Goal: Complete application form

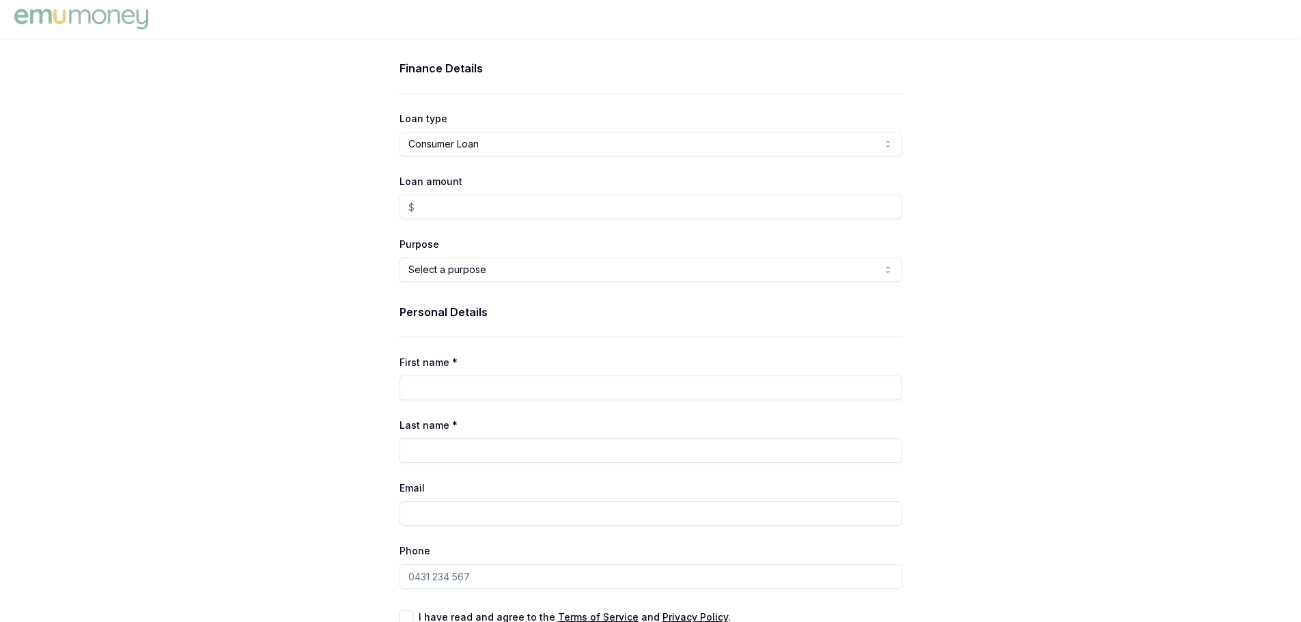
click at [526, 137] on html "Finance Details Loan type Consumer Loan Consumer Loan Consumer Asset Commercial…" at bounding box center [650, 311] width 1301 height 622
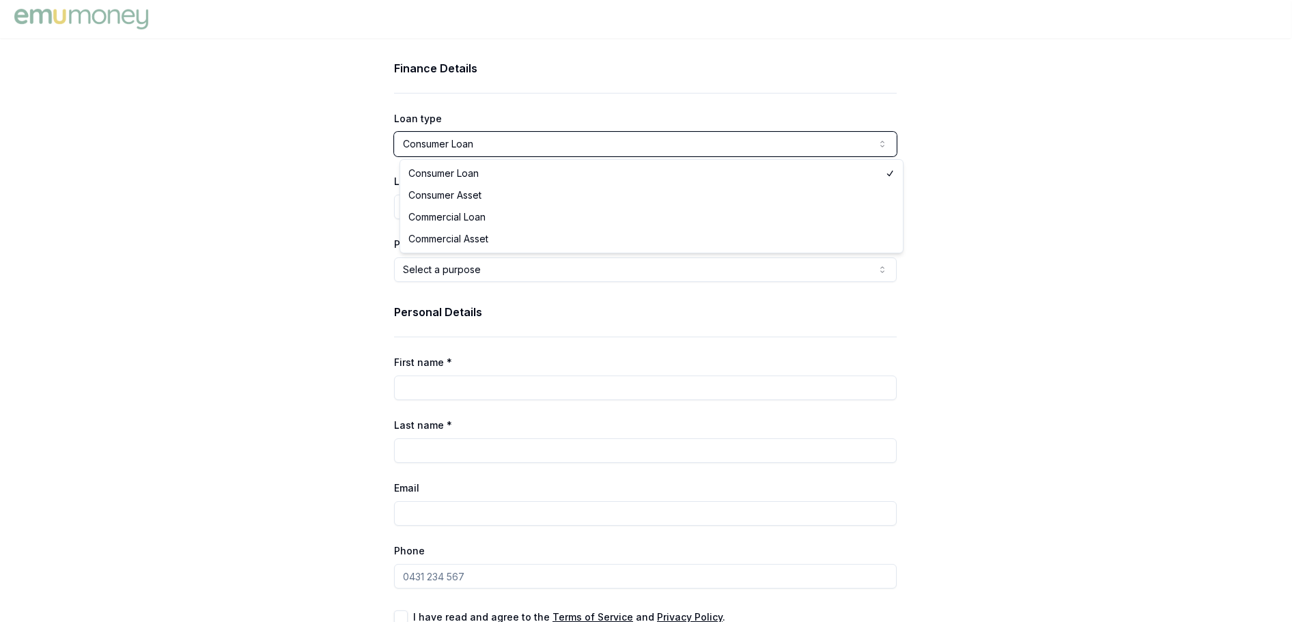
click at [526, 137] on html "Finance Details Loan type Consumer Loan Consumer Loan Consumer Asset Commercial…" at bounding box center [650, 311] width 1301 height 622
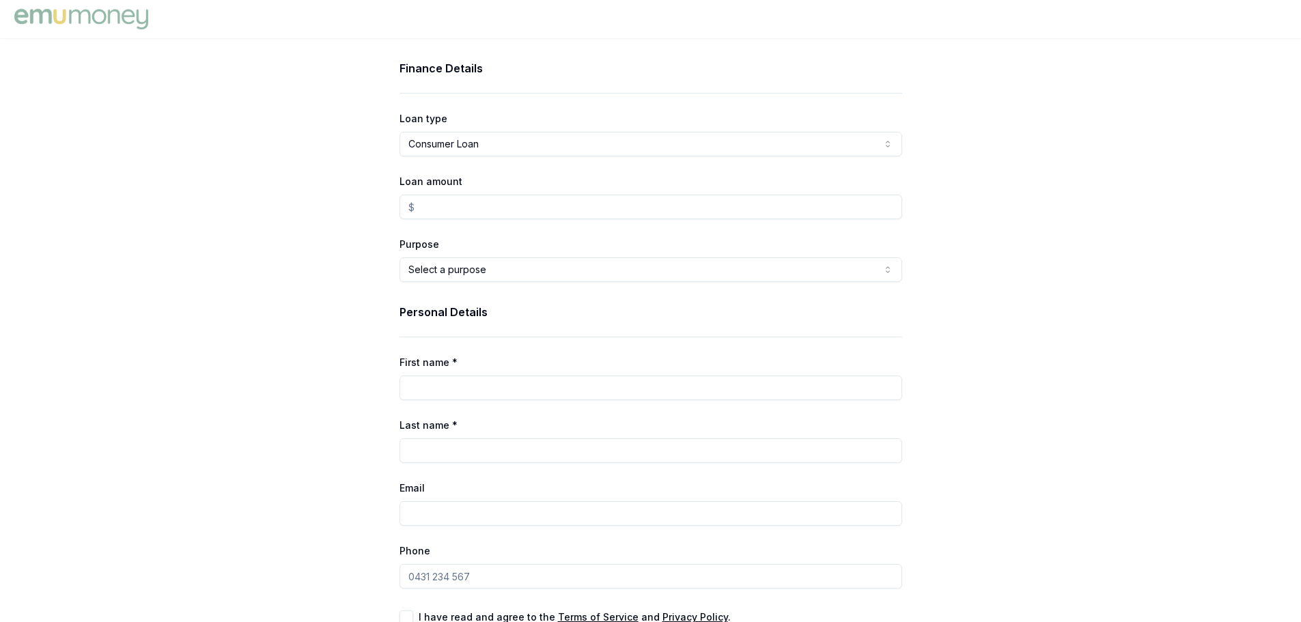
click at [457, 200] on input "Loan amount" at bounding box center [651, 207] width 503 height 25
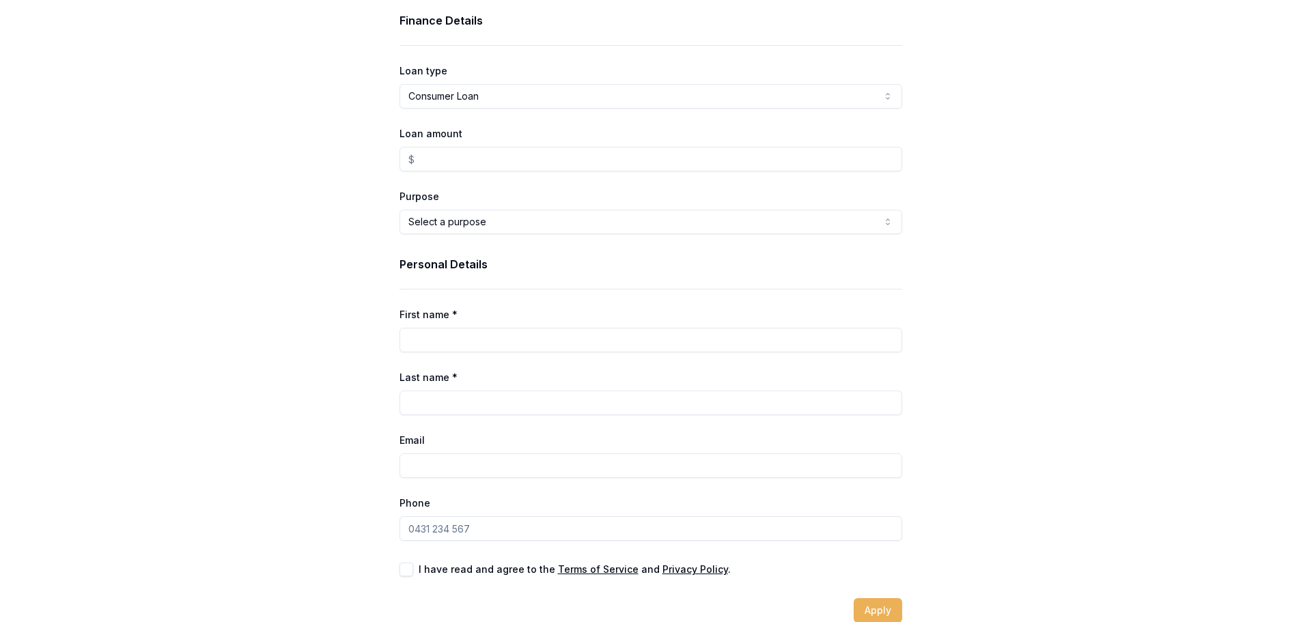
scroll to position [68, 0]
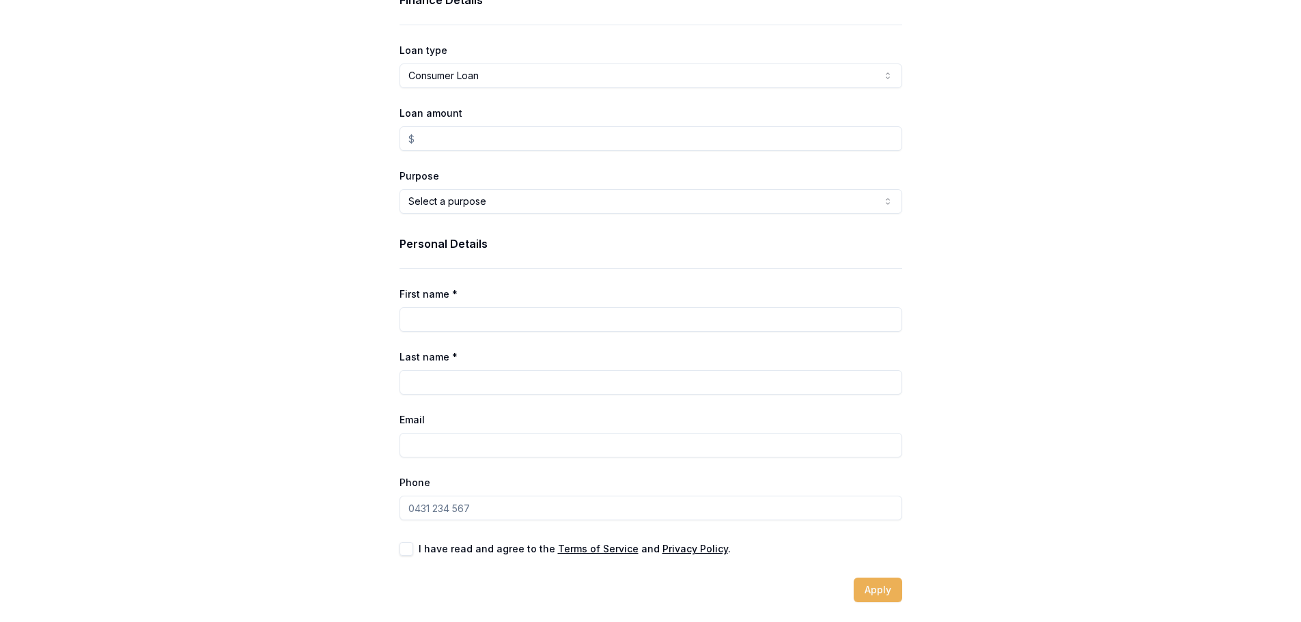
type input "$0.00"
click at [458, 202] on html "Finance Details Loan type Consumer Loan Consumer Loan Consumer Asset Commercial…" at bounding box center [650, 243] width 1301 height 622
click at [307, 197] on html "Finance Details Loan type Consumer Loan Consumer Loan Consumer Asset Commercial…" at bounding box center [655, 243] width 1311 height 622
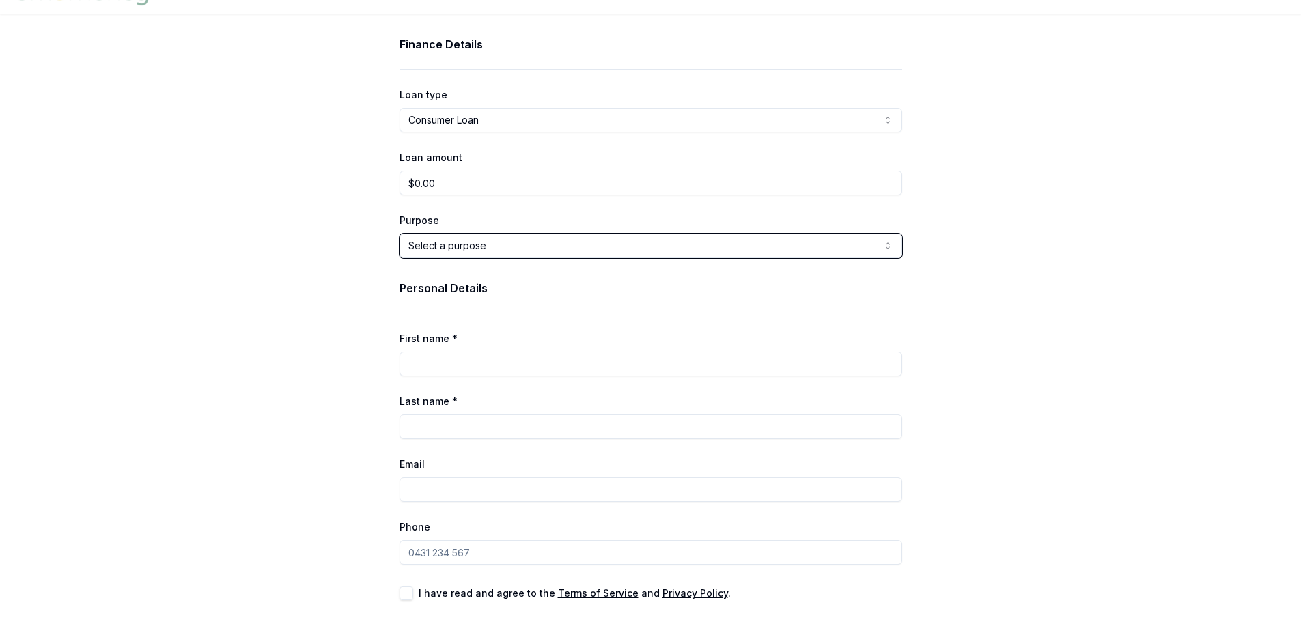
scroll to position [0, 0]
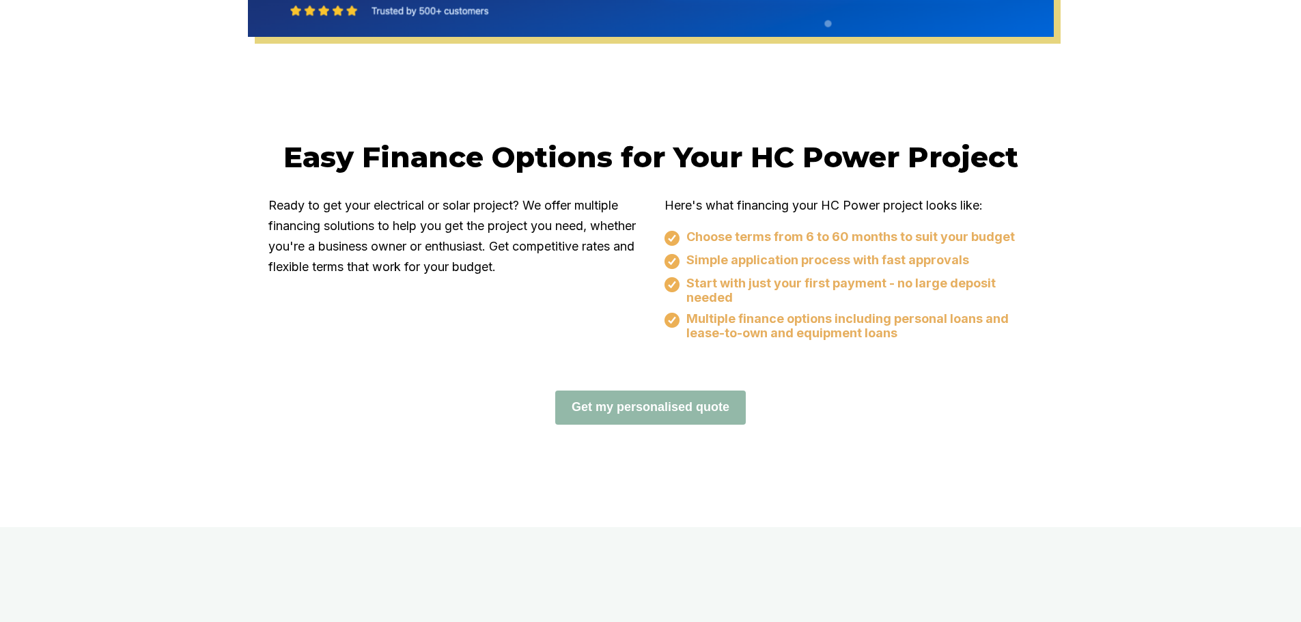
scroll to position [751, 0]
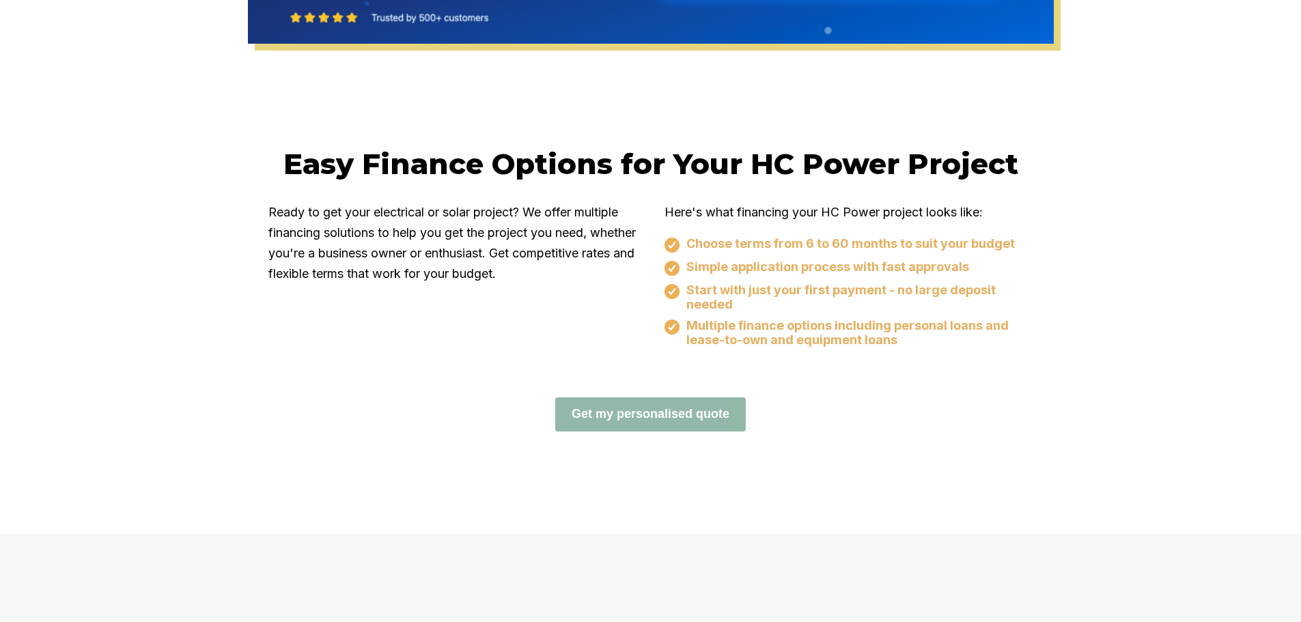
click at [695, 263] on div "Simple application process with fast approvals" at bounding box center [849, 268] width 369 height 16
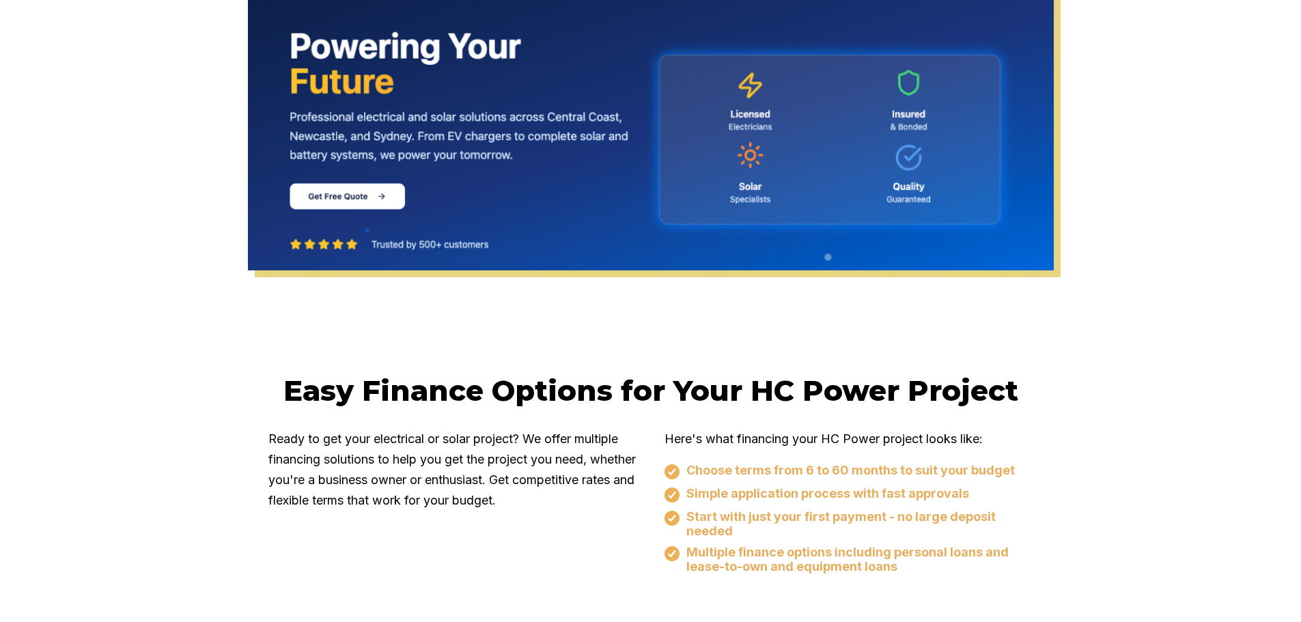
scroll to position [683, 0]
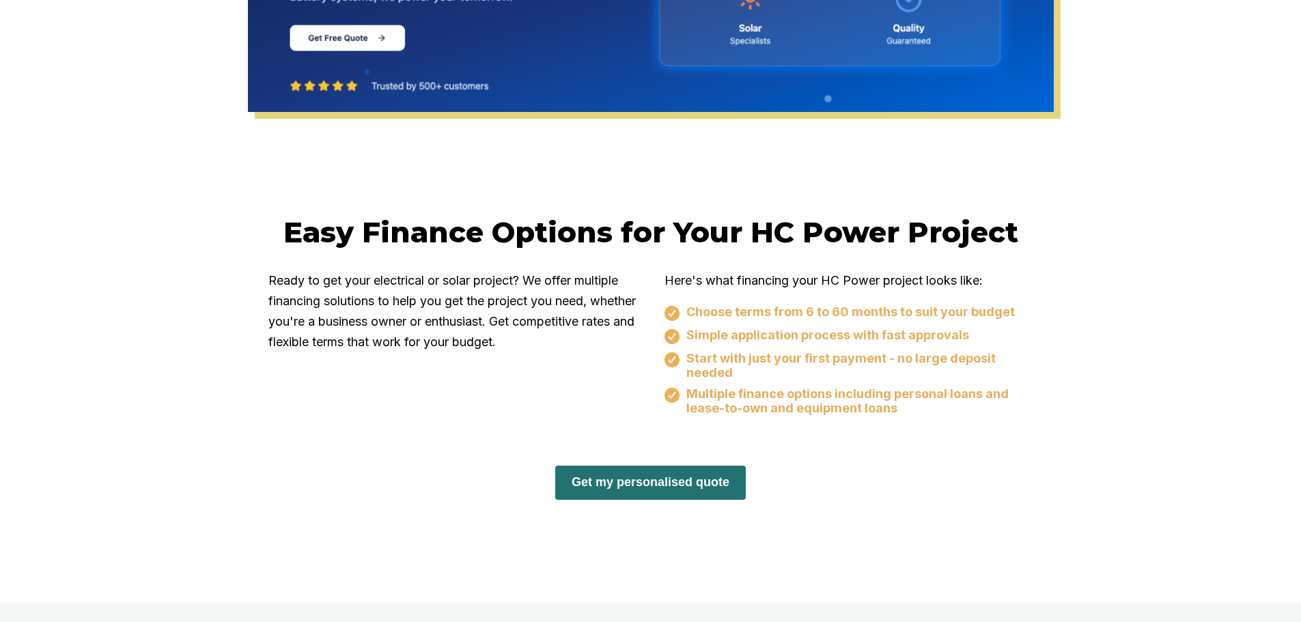
click at [663, 490] on button "Get my personalised quote" at bounding box center [650, 483] width 191 height 34
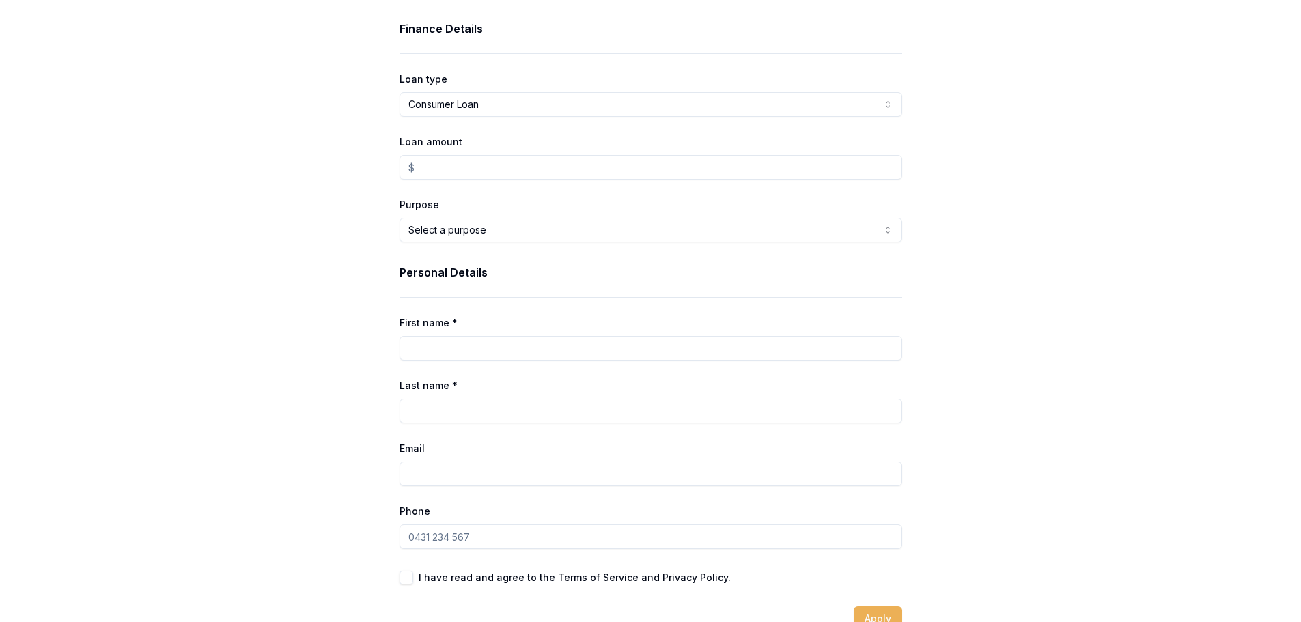
scroll to position [70, 0]
